Goal: Task Accomplishment & Management: Use online tool/utility

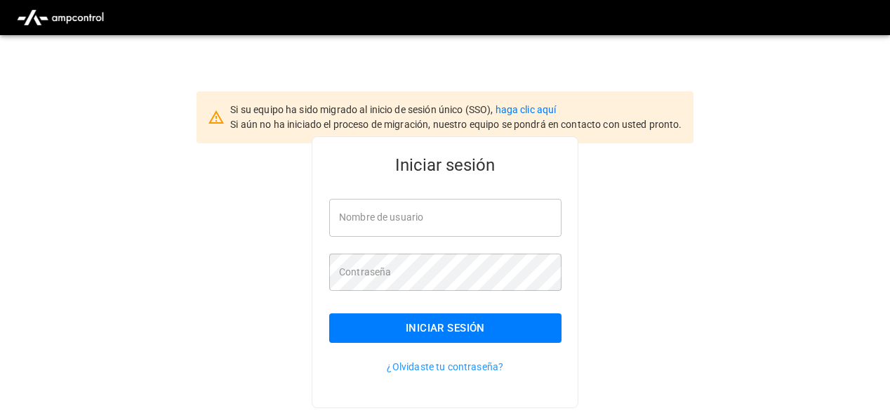
type input "**********"
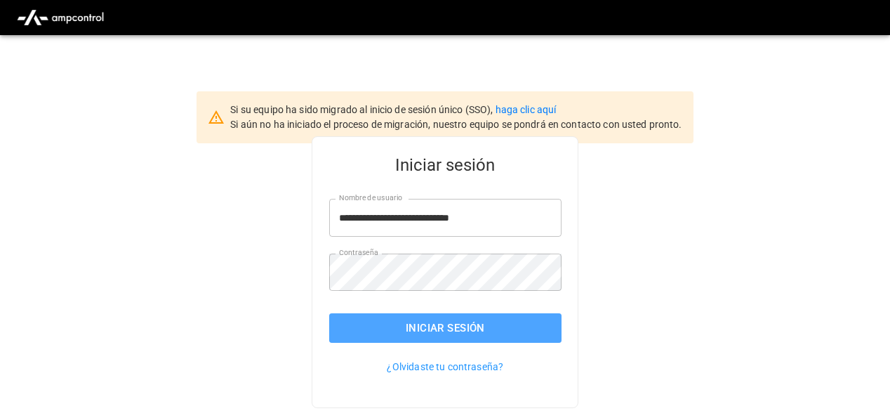
click at [474, 339] on button "Iniciar sesión" at bounding box center [445, 327] width 232 height 29
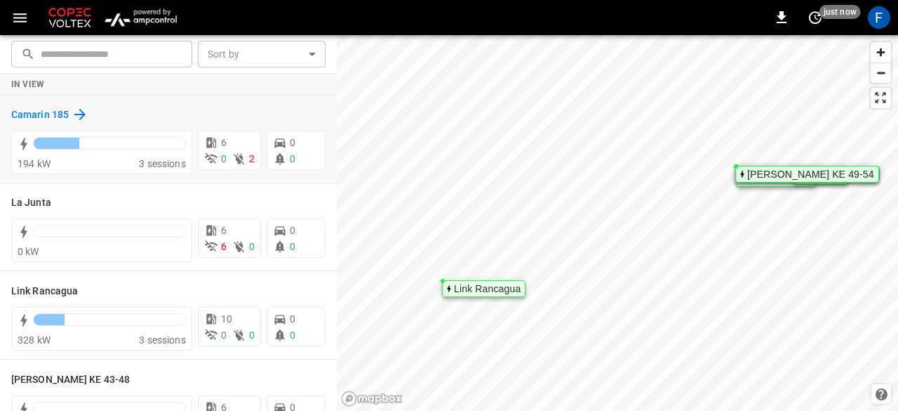
click at [84, 112] on icon at bounding box center [80, 114] width 17 height 17
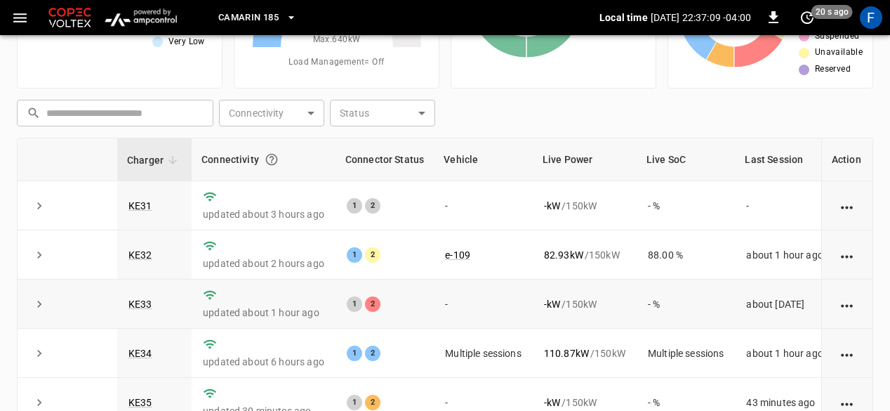
scroll to position [22, 0]
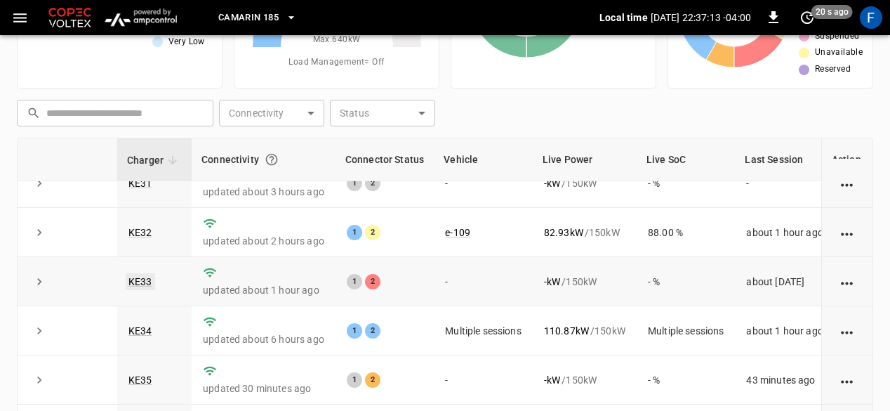
click at [145, 281] on link "KE33" at bounding box center [140, 281] width 29 height 17
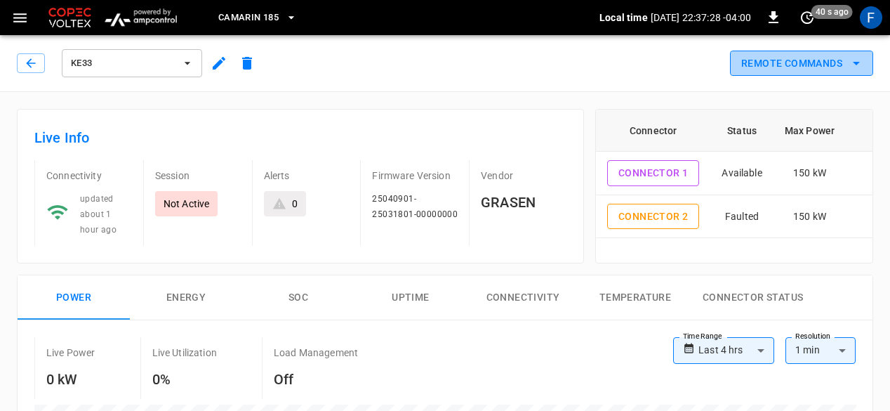
click at [779, 64] on button "Remote Commands" at bounding box center [801, 64] width 143 height 26
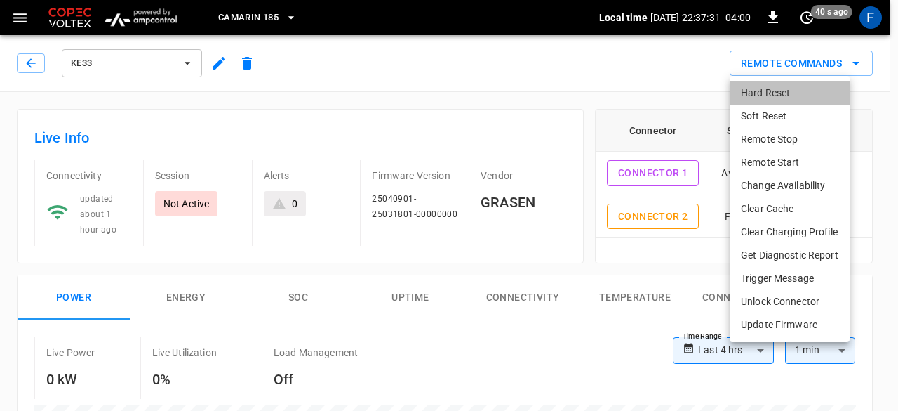
click at [768, 96] on li "Hard Reset" at bounding box center [790, 92] width 120 height 23
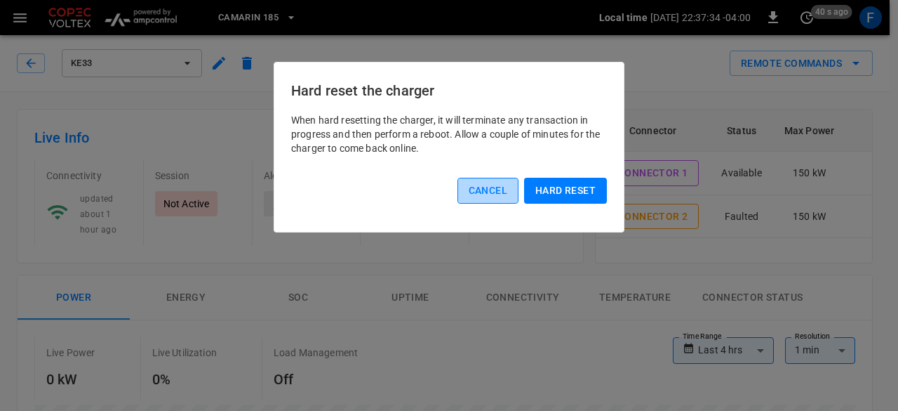
click at [474, 187] on button "Cancel" at bounding box center [488, 191] width 61 height 26
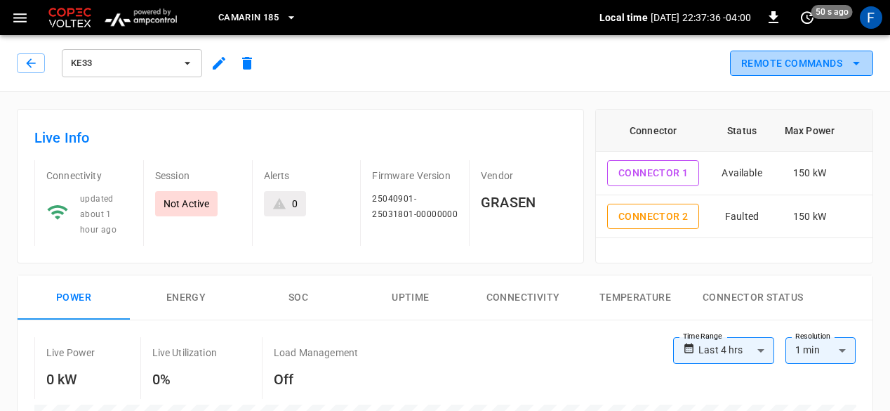
click at [751, 71] on button "Remote Commands" at bounding box center [801, 64] width 143 height 26
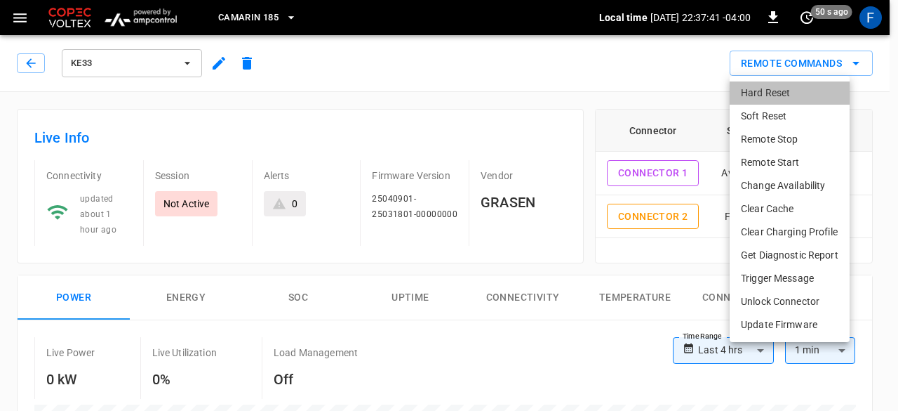
click at [769, 100] on li "Hard Reset" at bounding box center [790, 92] width 120 height 23
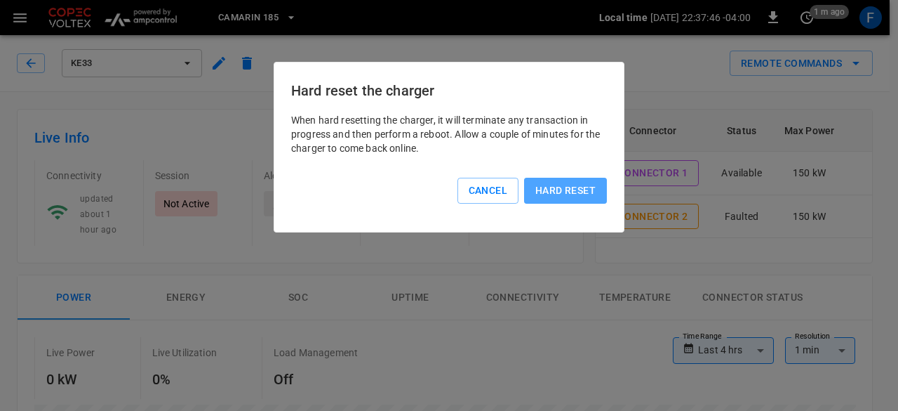
click at [548, 189] on button "Hard reset" at bounding box center [565, 191] width 83 height 26
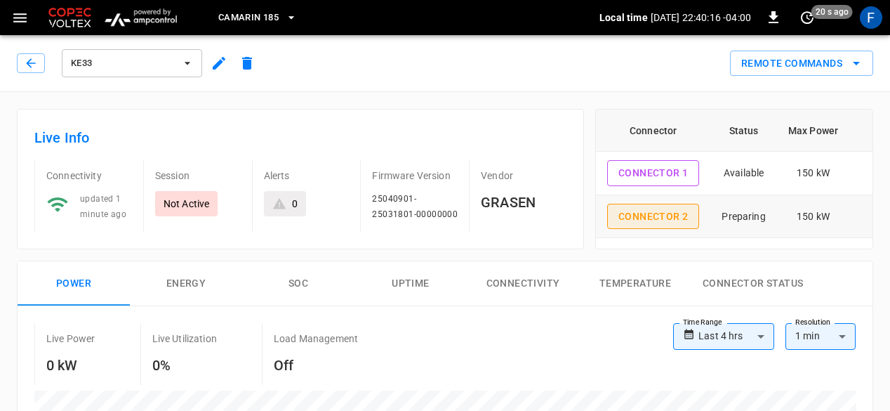
click at [682, 209] on button "Connector 2" at bounding box center [653, 217] width 92 height 26
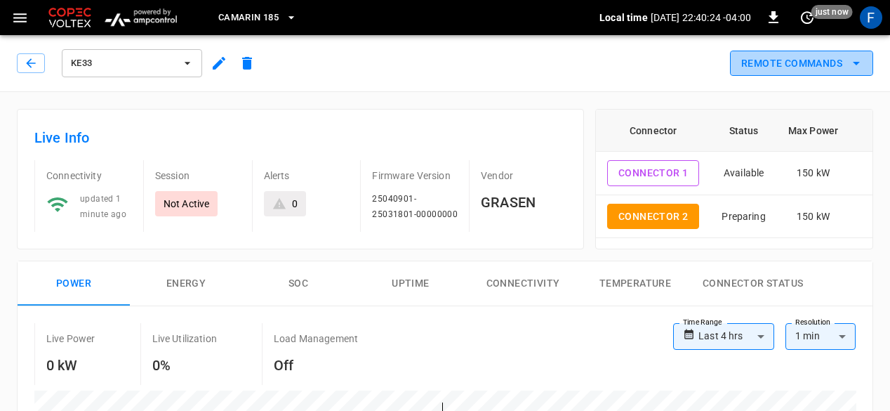
click at [860, 65] on icon "remote commands options" at bounding box center [856, 63] width 17 height 17
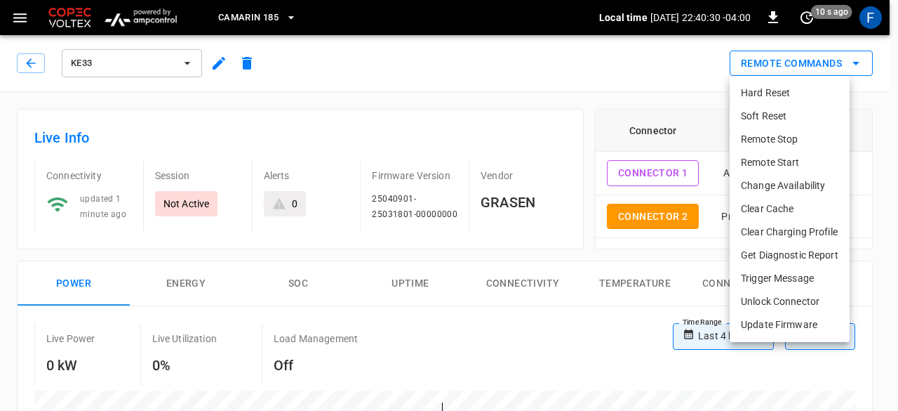
click at [860, 65] on div at bounding box center [449, 205] width 898 height 411
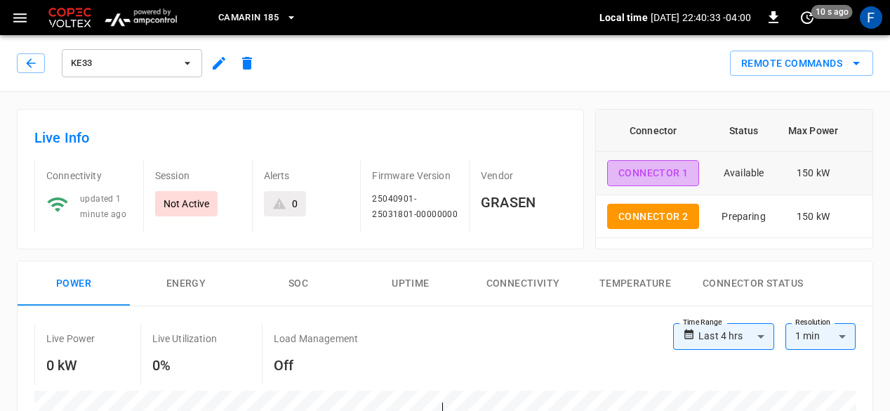
click at [675, 182] on button "Connector 1" at bounding box center [653, 173] width 92 height 26
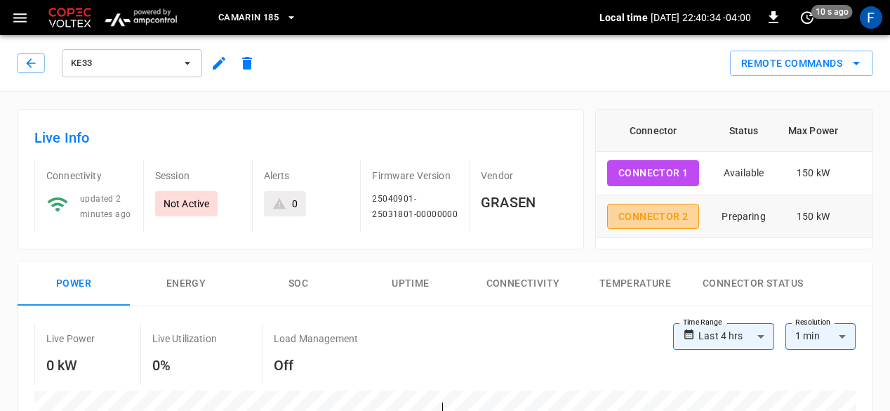
click at [691, 211] on button "Connector 2" at bounding box center [653, 217] width 92 height 26
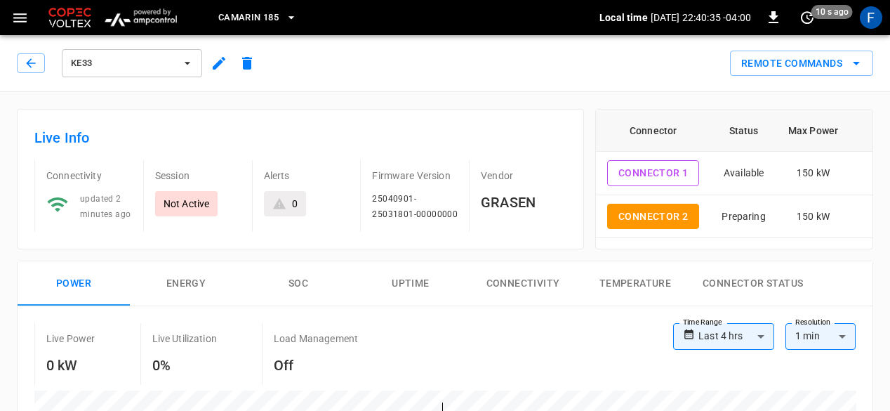
click at [512, 64] on div "Remote Commands" at bounding box center [567, 57] width 612 height 37
click at [660, 168] on button "Connector 1" at bounding box center [653, 173] width 92 height 26
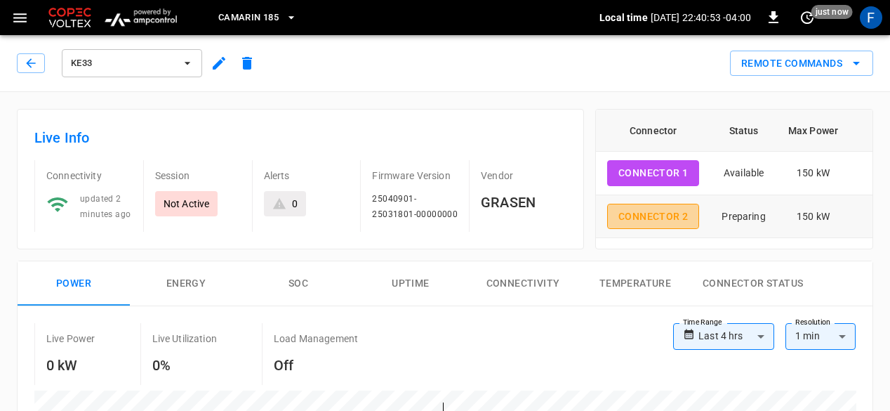
click at [679, 220] on button "Connector 2" at bounding box center [653, 217] width 92 height 26
type input "**********"
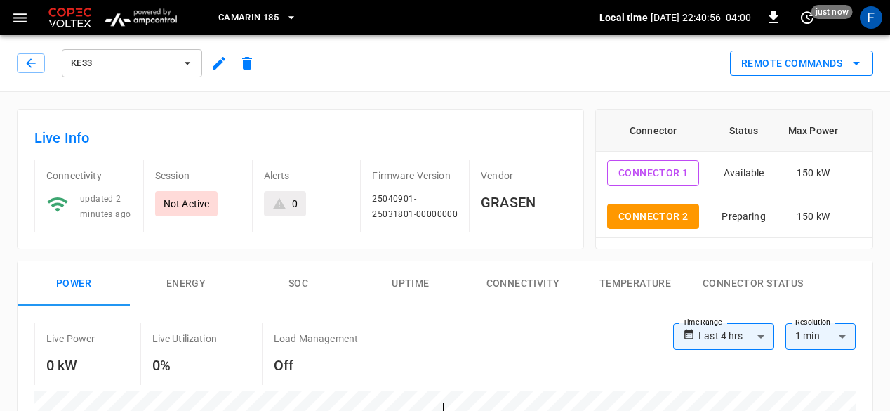
click at [815, 74] on button "Remote Commands" at bounding box center [801, 64] width 143 height 26
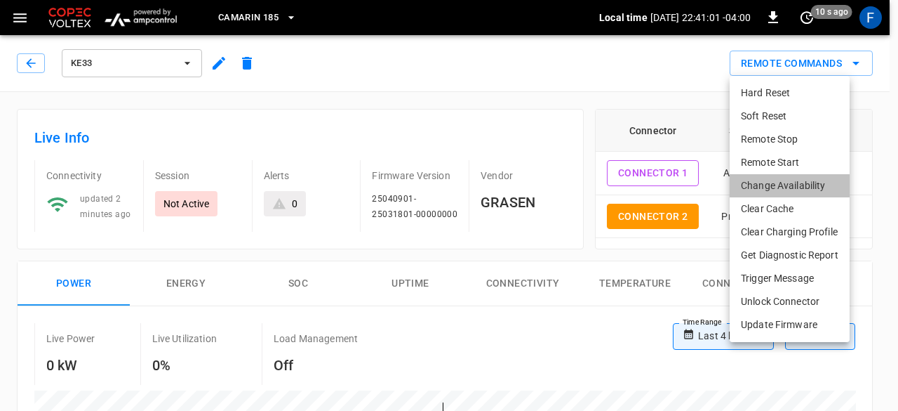
click at [761, 180] on li "Change Availability" at bounding box center [790, 185] width 120 height 23
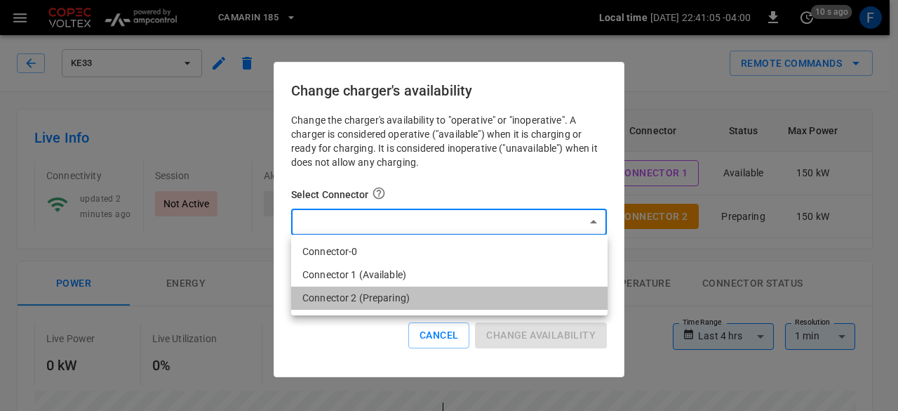
click at [388, 295] on li "Connector 2 (Preparing)" at bounding box center [449, 297] width 316 height 23
type input "**********"
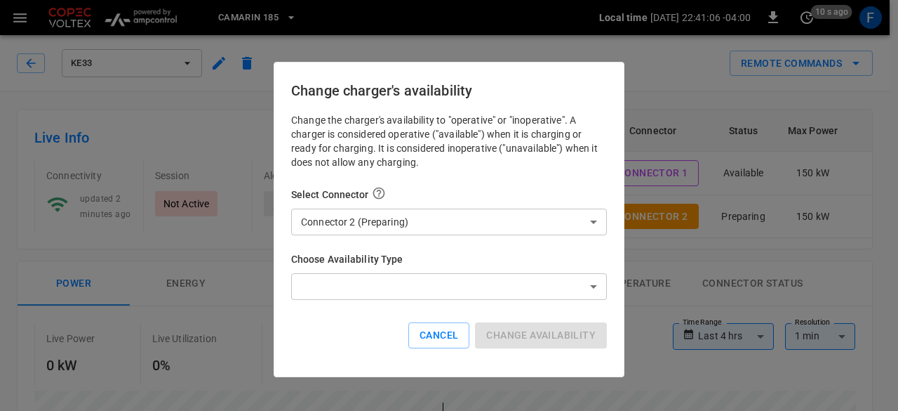
click at [410, 272] on div "Choose Availability Type ​ ​" at bounding box center [449, 276] width 316 height 48
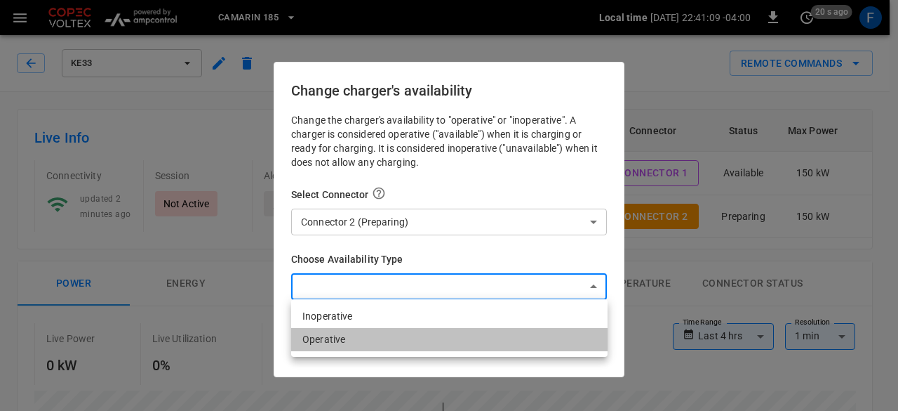
click at [347, 337] on li "Operative" at bounding box center [449, 339] width 316 height 23
type input "*********"
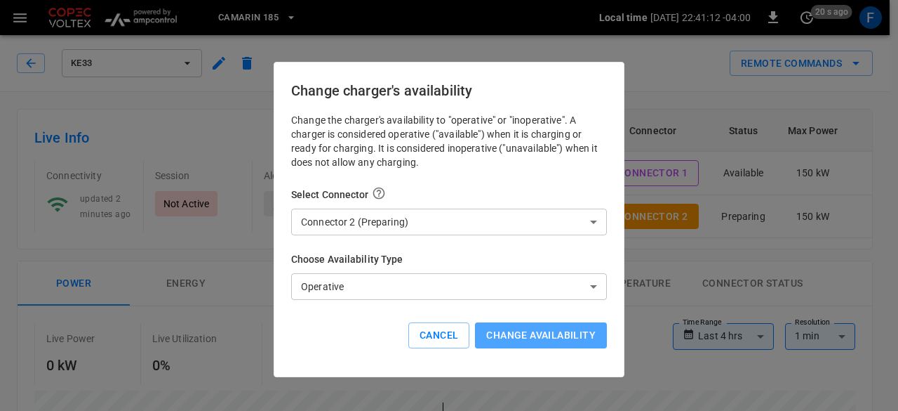
click at [507, 332] on button "Change availability" at bounding box center [541, 335] width 132 height 26
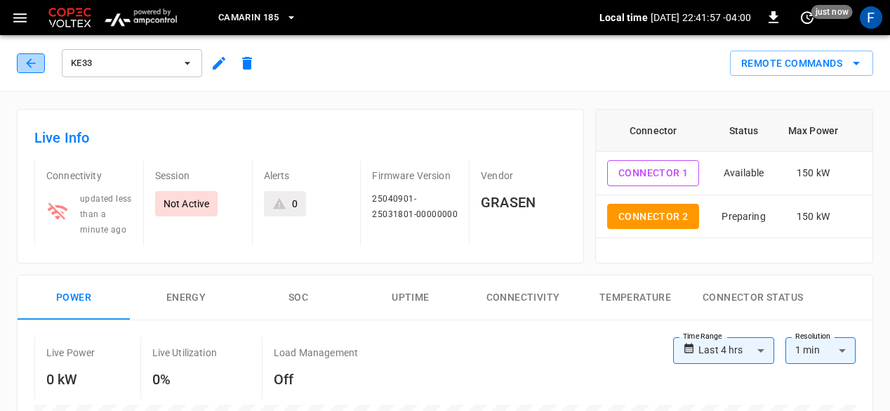
click at [34, 62] on icon "button" at bounding box center [31, 63] width 14 height 14
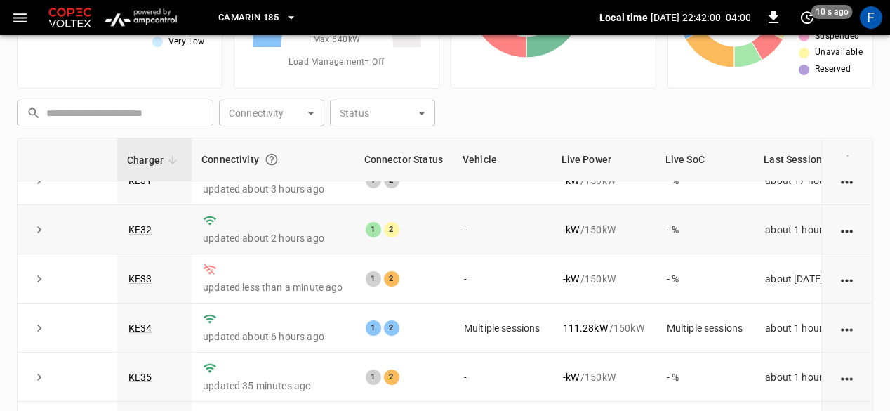
scroll to position [24, 0]
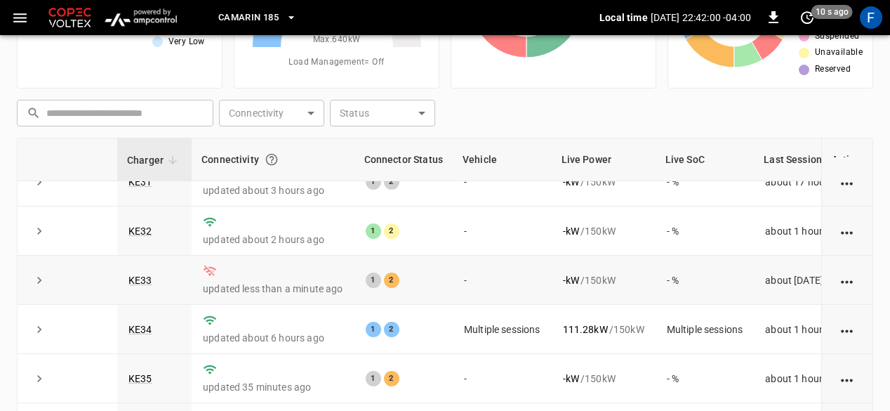
click at [234, 272] on td "updated less than a minute ago" at bounding box center [273, 279] width 163 height 49
click at [135, 279] on link "KE33" at bounding box center [140, 280] width 29 height 17
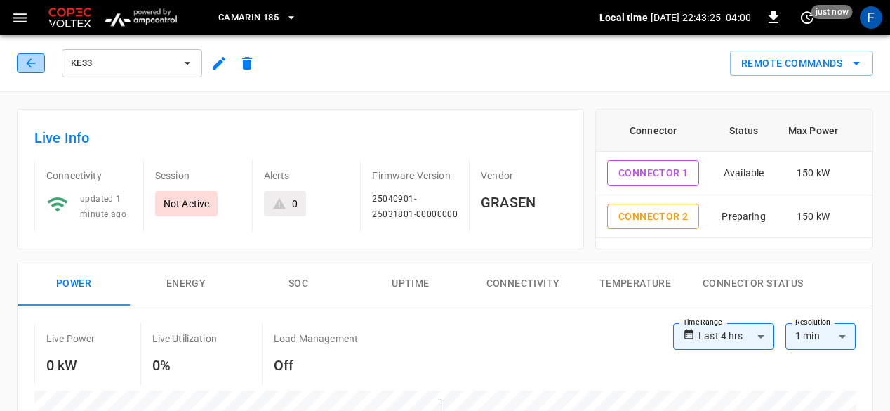
click at [29, 54] on button "button" at bounding box center [31, 63] width 28 height 20
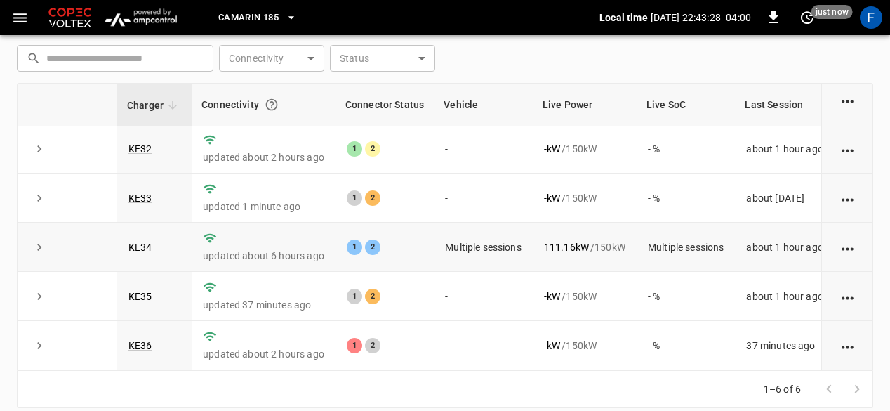
scroll to position [203, 0]
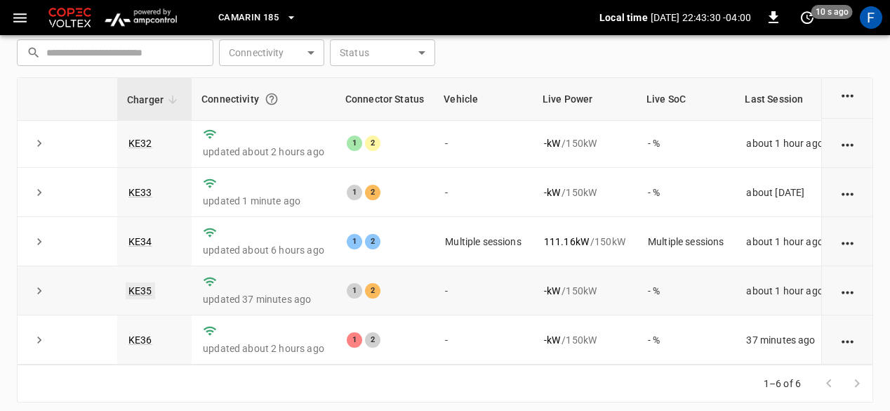
click at [142, 282] on link "KE35" at bounding box center [140, 290] width 29 height 17
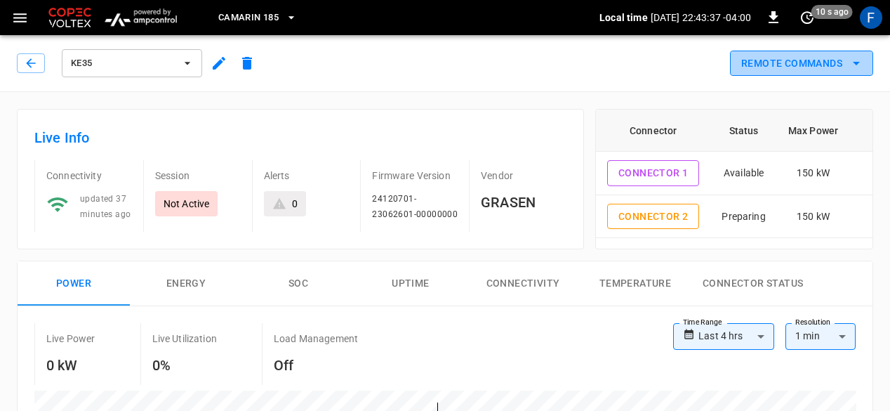
click at [826, 73] on button "Remote Commands" at bounding box center [801, 64] width 143 height 26
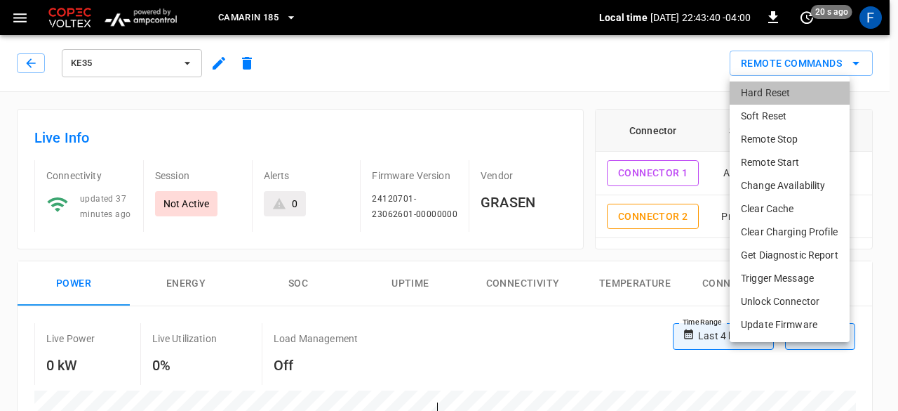
click at [755, 93] on li "Hard Reset" at bounding box center [790, 92] width 120 height 23
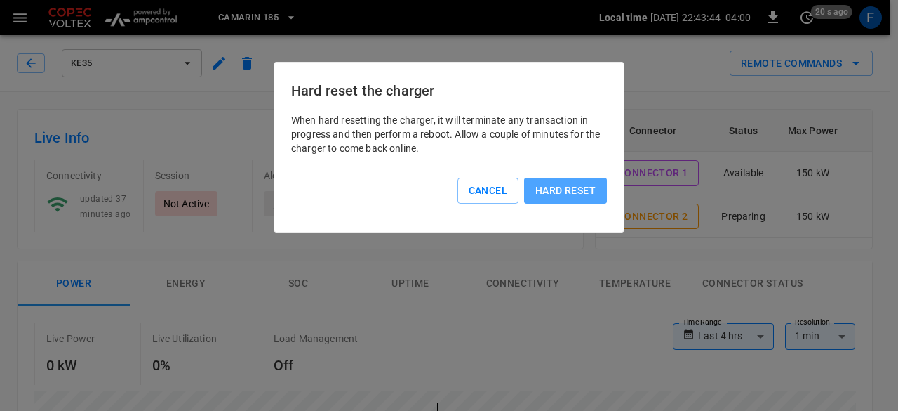
click at [567, 193] on button "Hard reset" at bounding box center [565, 191] width 83 height 26
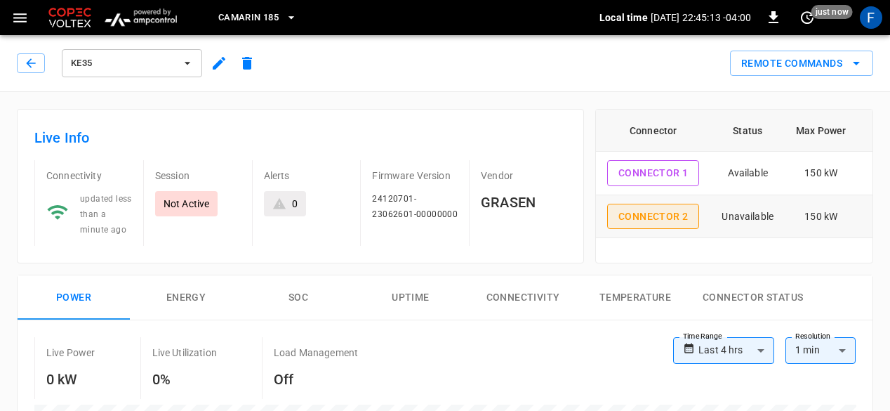
click at [685, 213] on button "Connector 2" at bounding box center [653, 217] width 92 height 26
type input "**********"
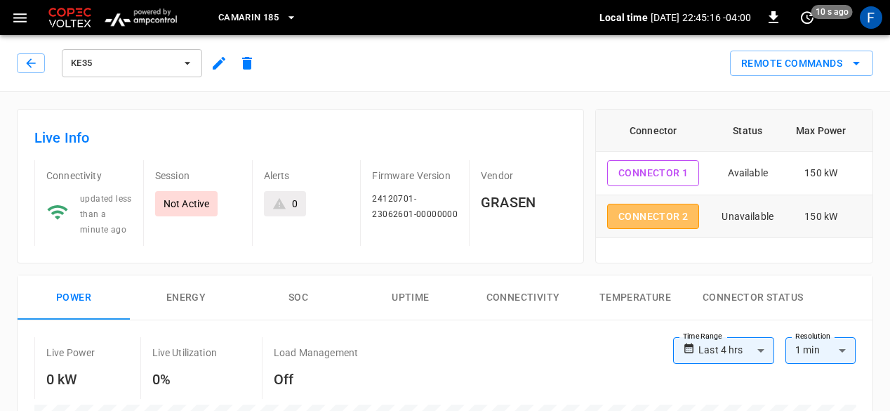
click at [685, 213] on button "Connector 2" at bounding box center [653, 217] width 92 height 26
click at [785, 69] on button "Remote Commands" at bounding box center [801, 64] width 143 height 26
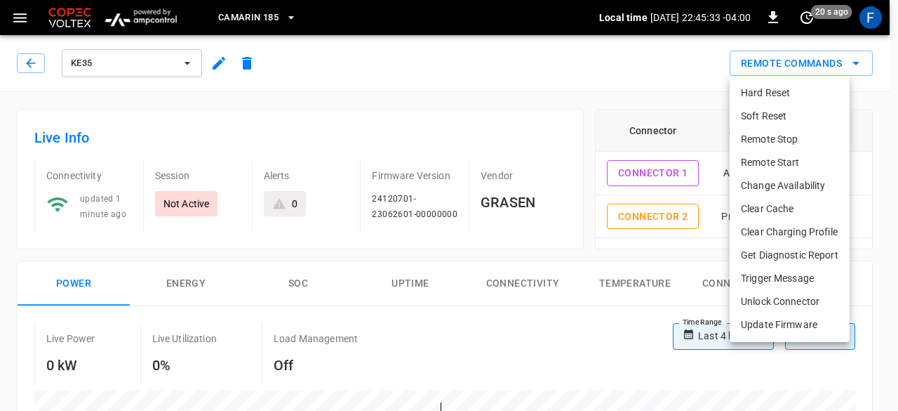
click at [563, 148] on div at bounding box center [449, 205] width 898 height 411
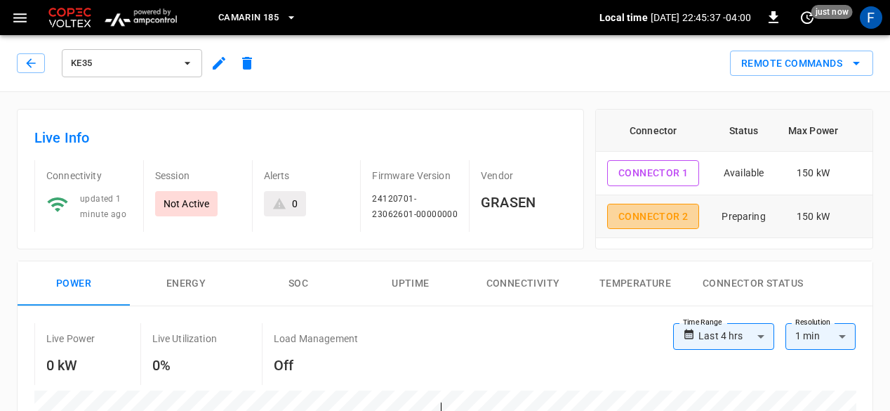
click at [671, 224] on button "Connector 2" at bounding box center [653, 217] width 92 height 26
type input "**********"
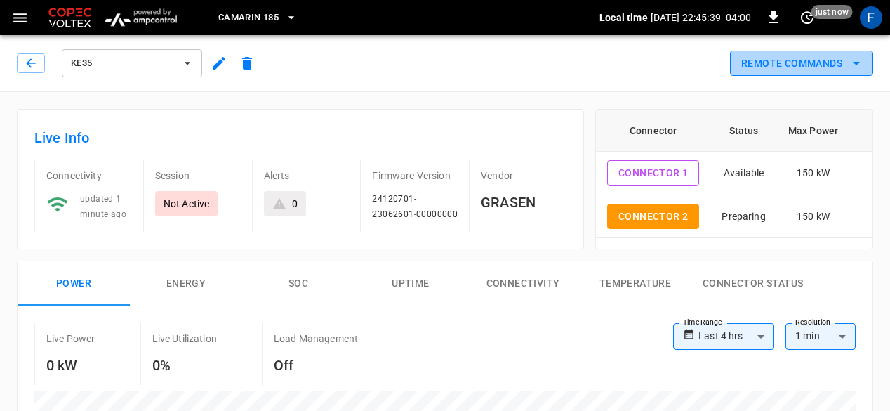
click at [819, 67] on button "Remote Commands" at bounding box center [801, 64] width 143 height 26
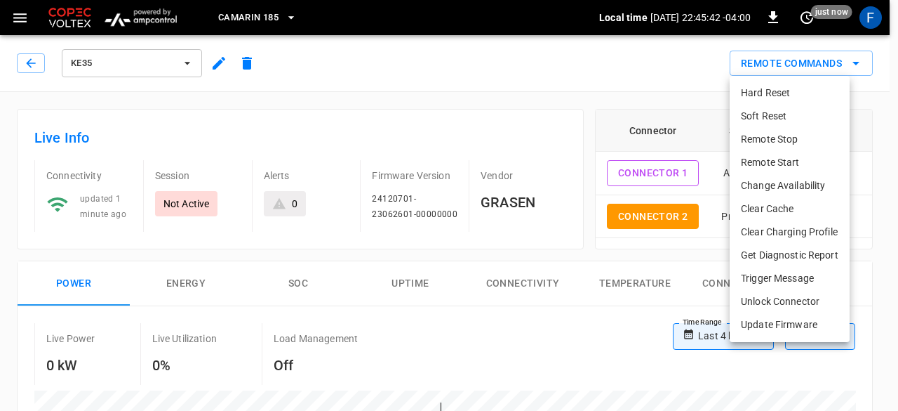
click at [629, 98] on div at bounding box center [449, 205] width 898 height 411
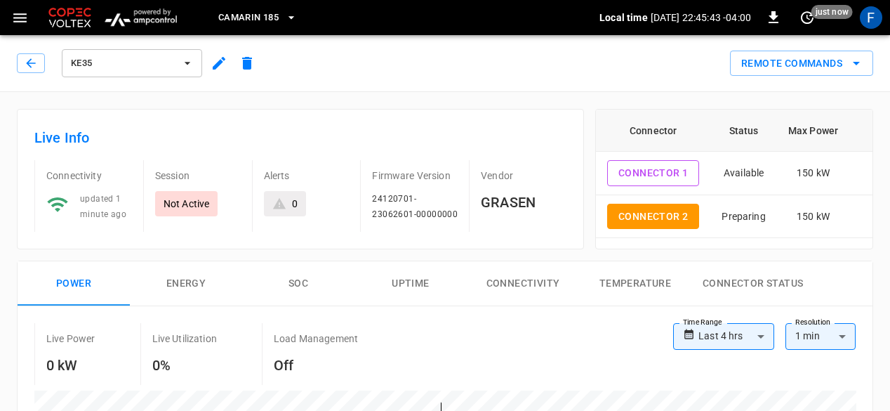
click at [15, 64] on div "KE35" at bounding box center [136, 60] width 250 height 39
click at [31, 63] on icon "button" at bounding box center [30, 62] width 9 height 9
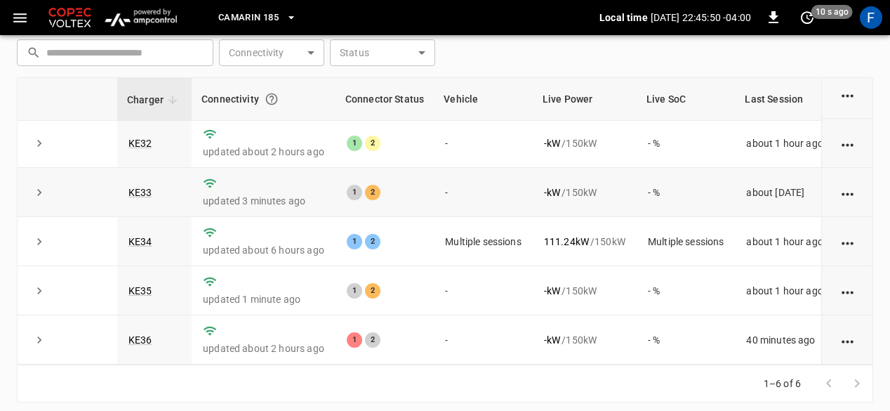
scroll to position [59, 0]
click at [145, 331] on link "KE36" at bounding box center [140, 339] width 29 height 17
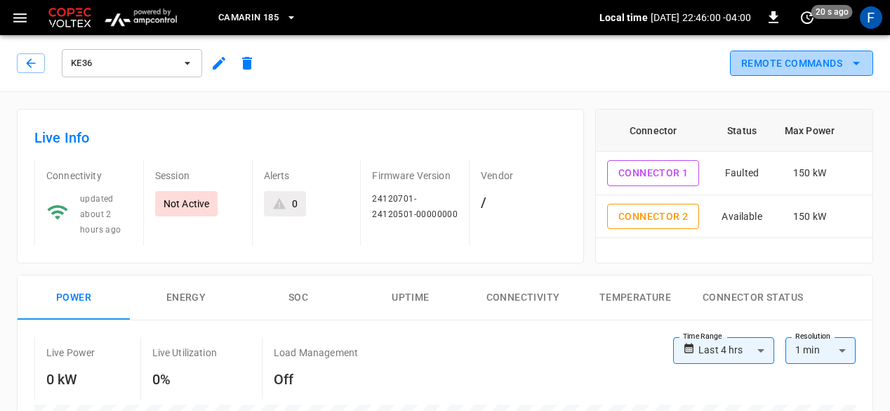
click at [754, 68] on button "Remote Commands" at bounding box center [801, 64] width 143 height 26
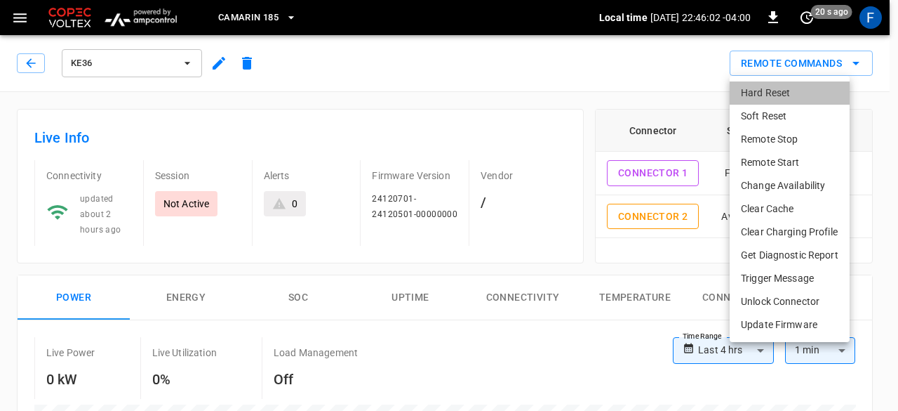
click at [755, 95] on li "Hard Reset" at bounding box center [790, 92] width 120 height 23
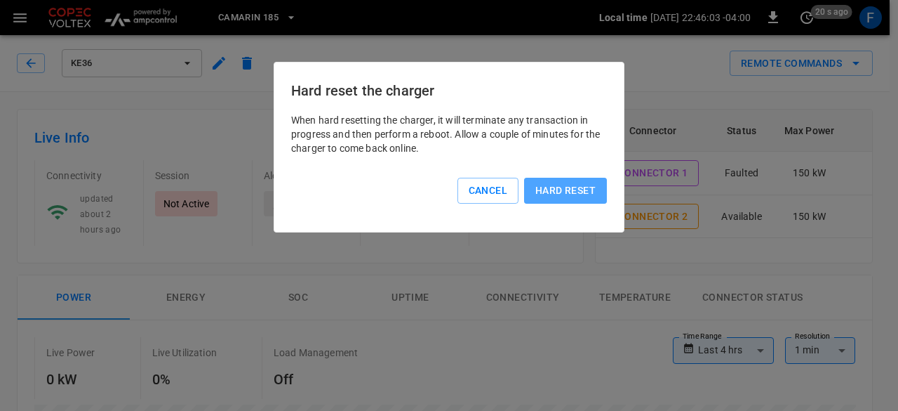
click at [550, 180] on button "Hard reset" at bounding box center [565, 191] width 83 height 26
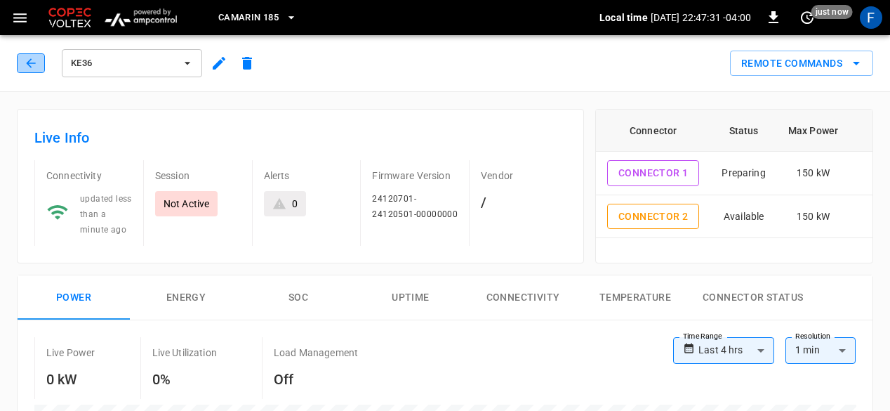
click at [29, 56] on icon "button" at bounding box center [31, 63] width 14 height 14
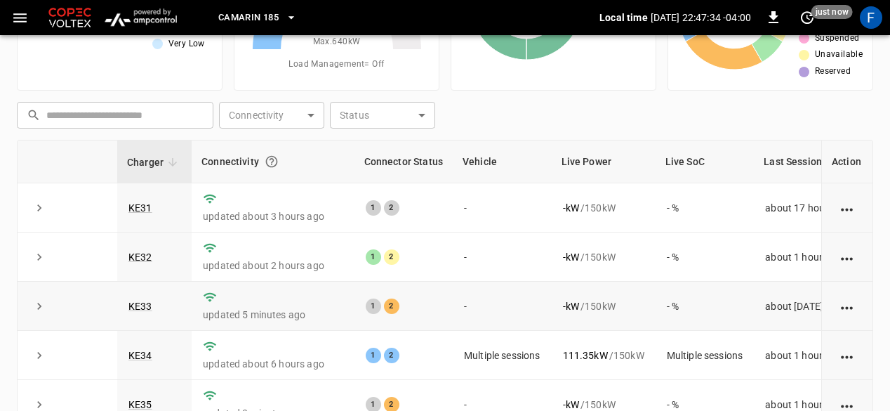
scroll to position [138, 0]
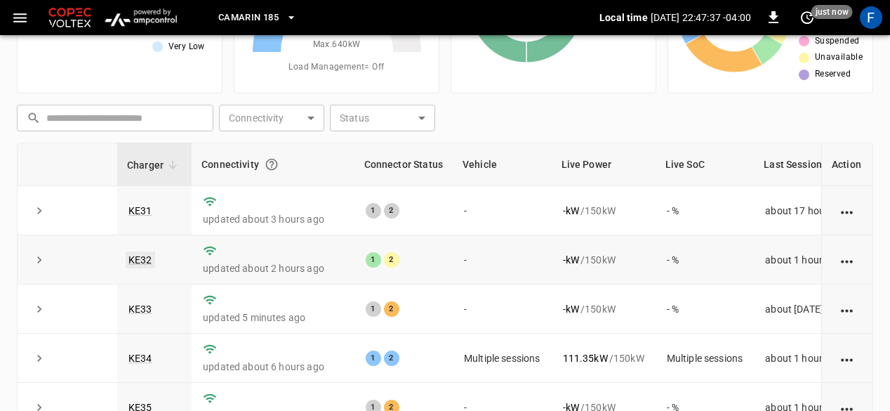
click at [143, 256] on link "KE32" at bounding box center [140, 259] width 29 height 17
click at [245, 220] on p "updated about 3 hours ago" at bounding box center [273, 219] width 140 height 14
click at [142, 213] on link "KE31" at bounding box center [140, 210] width 29 height 17
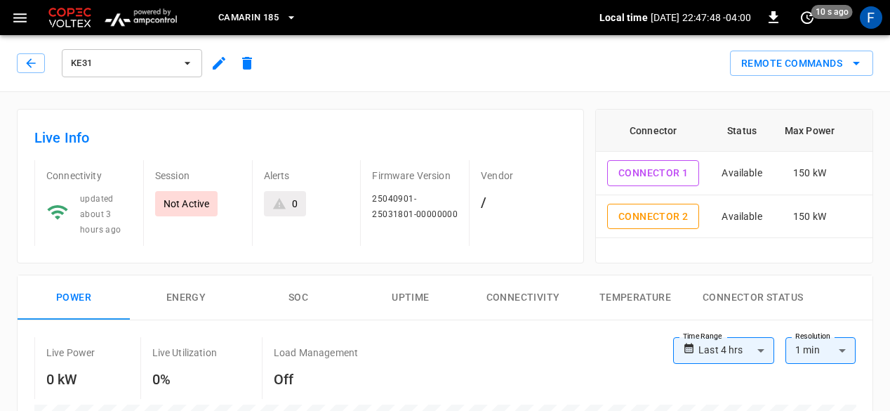
click at [25, 51] on div "KE31" at bounding box center [139, 63] width 244 height 34
click at [30, 62] on icon "button" at bounding box center [31, 63] width 14 height 14
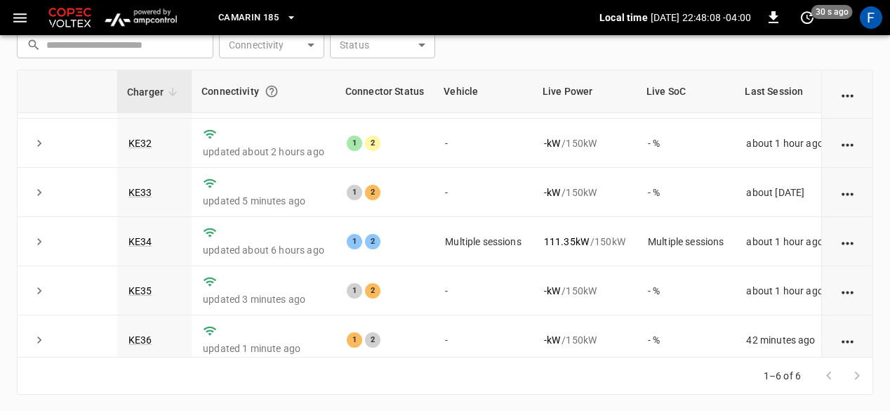
scroll to position [59, 0]
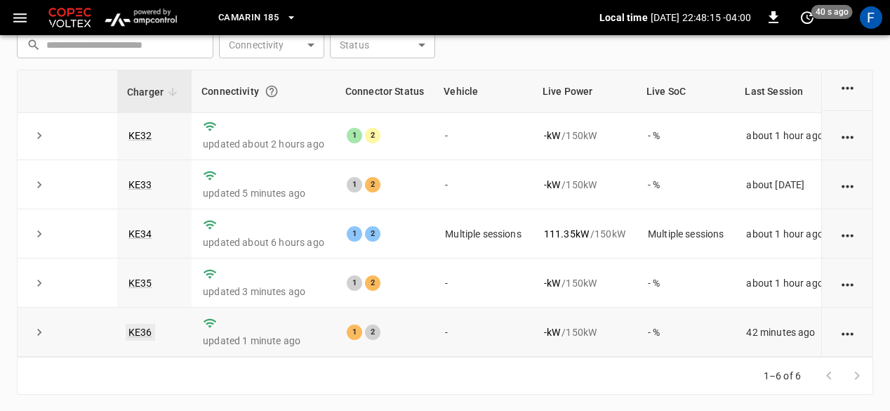
click at [136, 324] on link "KE36" at bounding box center [140, 332] width 29 height 17
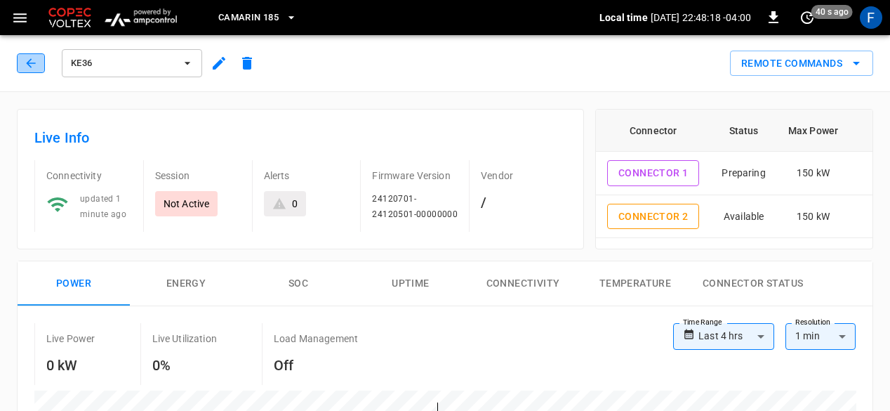
click at [31, 68] on icon "button" at bounding box center [31, 63] width 14 height 14
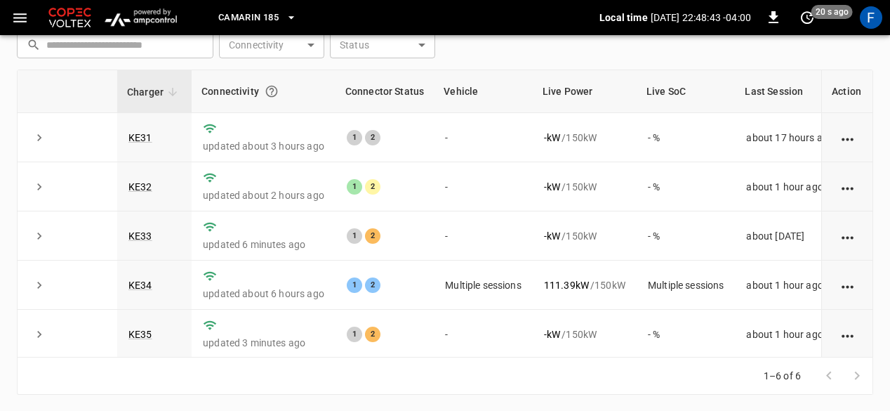
scroll to position [59, 0]
